Goal: Task Accomplishment & Management: Manage account settings

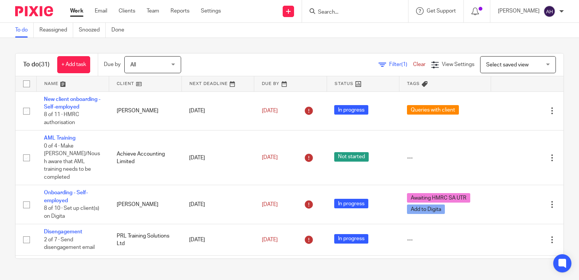
click at [347, 11] on input "Search" at bounding box center [351, 12] width 68 height 7
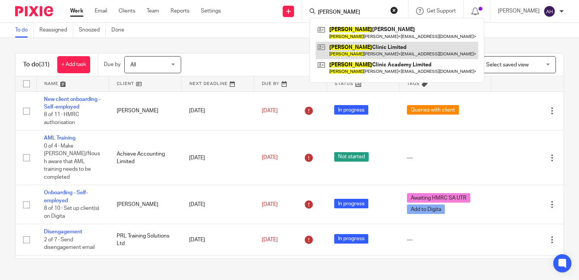
type input "olivia"
click at [370, 48] on link at bounding box center [397, 50] width 163 height 17
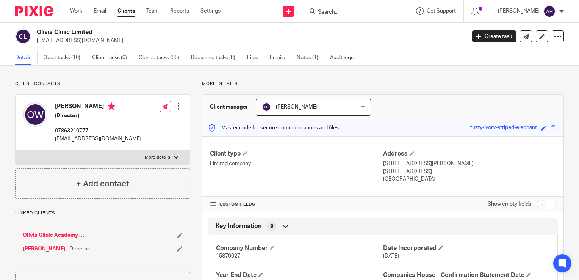
click at [174, 157] on div at bounding box center [176, 157] width 5 height 5
click at [16, 150] on input "More details" at bounding box center [15, 150] width 0 height 0
checkbox input "true"
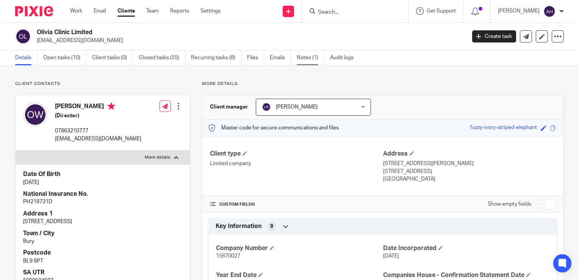
click at [305, 56] on link "Notes (1)" at bounding box center [311, 57] width 28 height 15
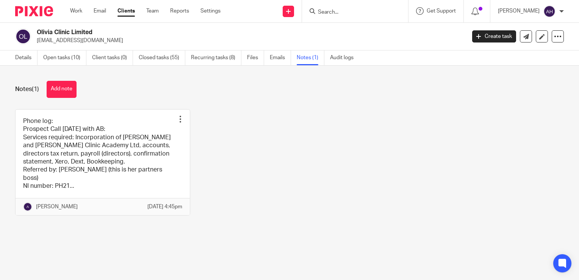
click at [68, 88] on button "Add note" at bounding box center [62, 89] width 30 height 17
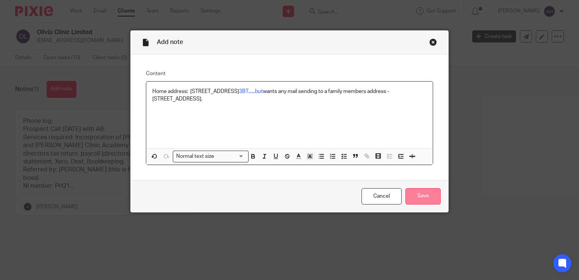
click at [422, 192] on input "Save" at bounding box center [422, 196] width 35 height 16
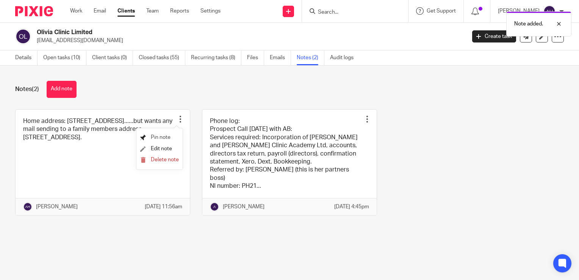
click at [159, 136] on span "Pin note" at bounding box center [161, 136] width 20 height 5
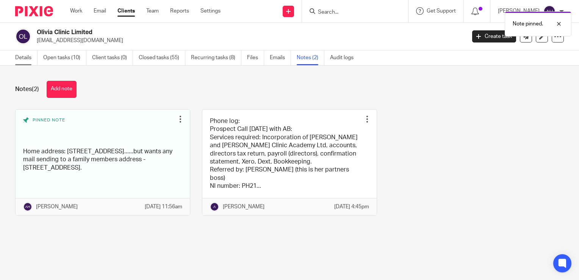
click at [18, 57] on link "Details" at bounding box center [26, 57] width 22 height 15
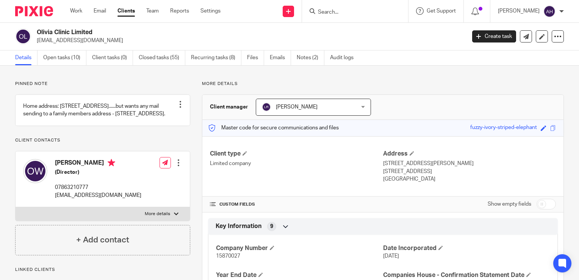
click at [174, 216] on div at bounding box center [176, 213] width 5 height 5
click at [16, 207] on input "More details" at bounding box center [15, 206] width 0 height 0
checkbox input "true"
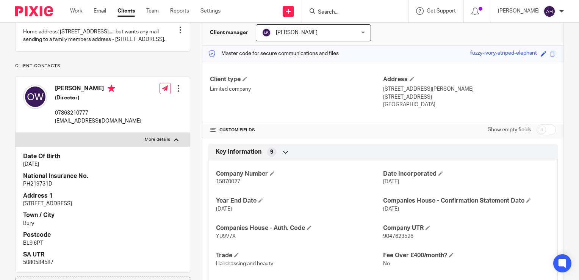
scroll to position [76, 0]
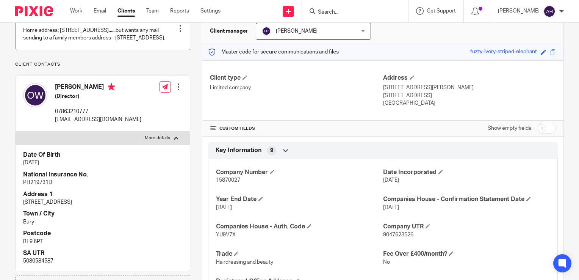
click at [179, 28] on div at bounding box center [181, 29] width 8 height 8
click at [166, 58] on span "Edit note" at bounding box center [164, 58] width 21 height 5
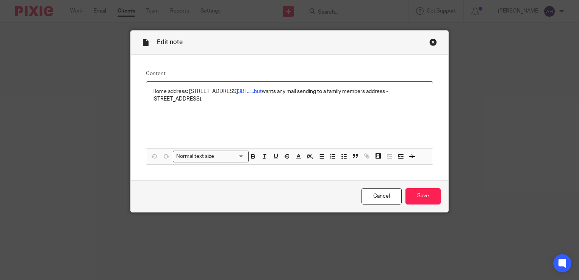
click at [186, 99] on p "Home address: [STREET_ADDRESS]......but wants any mail sending to a family memb…" at bounding box center [289, 96] width 274 height 16
click at [413, 196] on input "Save" at bounding box center [422, 196] width 35 height 16
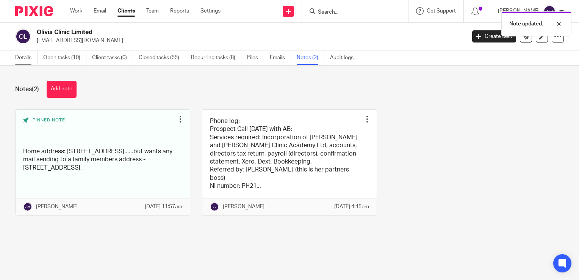
click at [19, 59] on link "Details" at bounding box center [26, 57] width 22 height 15
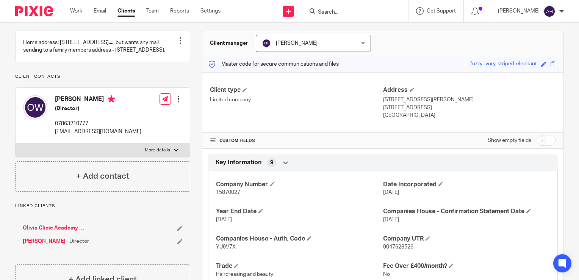
scroll to position [114, 0]
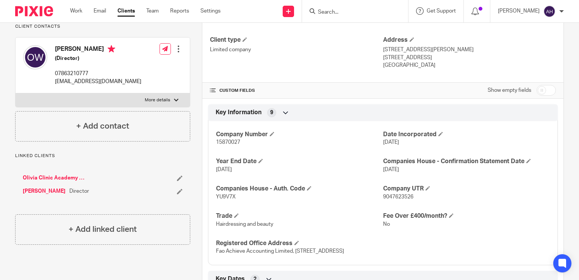
click at [175, 102] on div at bounding box center [176, 100] width 5 height 5
click at [16, 93] on input "More details" at bounding box center [15, 93] width 0 height 0
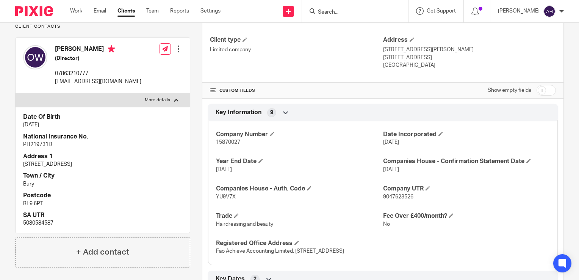
click at [174, 102] on div at bounding box center [176, 100] width 5 height 5
click at [16, 93] on input "More details" at bounding box center [15, 93] width 0 height 0
checkbox input "false"
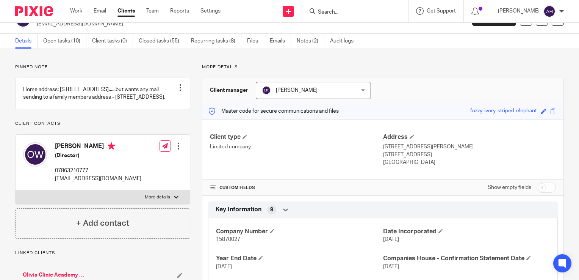
scroll to position [0, 0]
